Goal: Ask a question

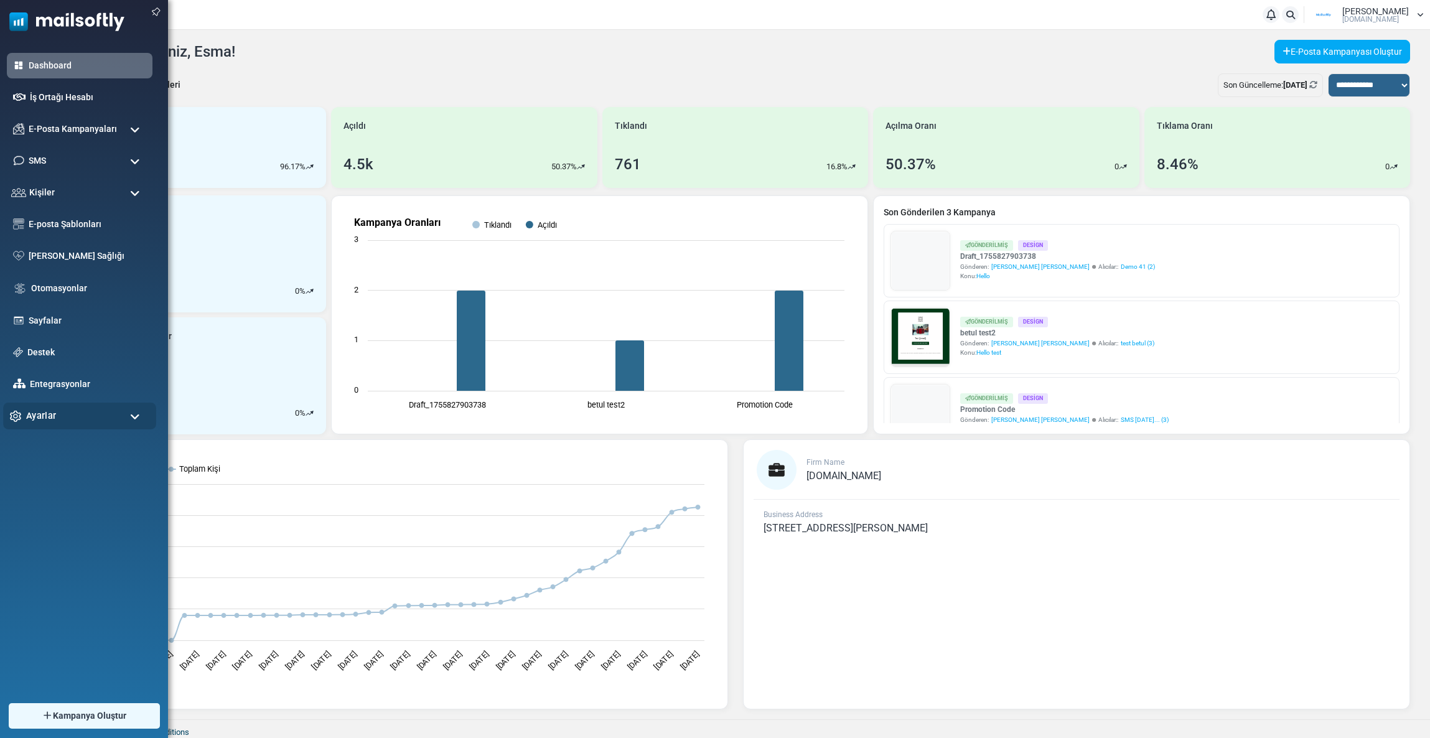
click at [50, 413] on span "Ayarlar" at bounding box center [41, 416] width 30 height 14
click at [42, 354] on link "Destek" at bounding box center [87, 352] width 124 height 14
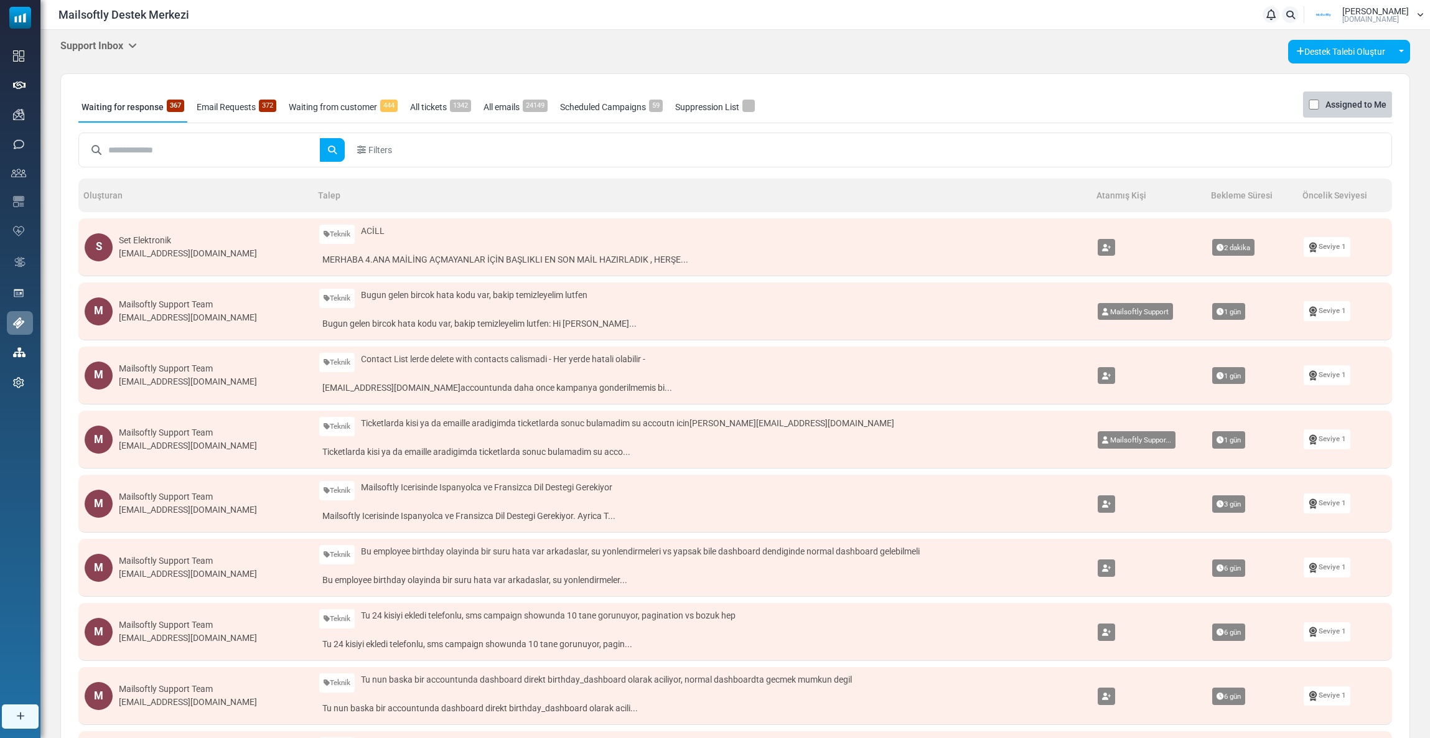
click at [102, 44] on h5 "Support Inbox" at bounding box center [98, 46] width 77 height 12
click at [169, 113] on link "Control Panel" at bounding box center [201, 117] width 106 height 22
